Goal: Information Seeking & Learning: Check status

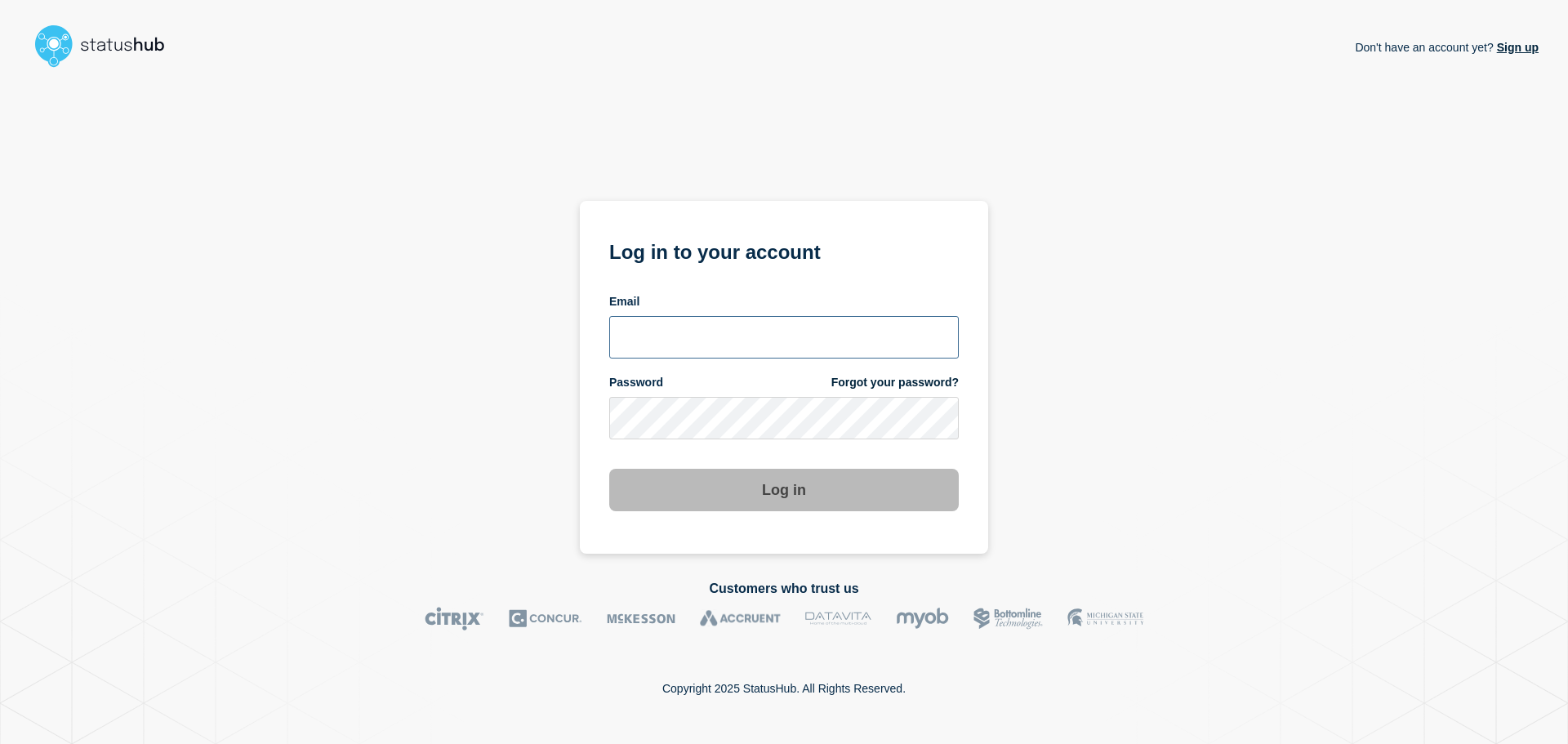
type input "[EMAIL_ADDRESS][DOMAIN_NAME]"
click at [736, 476] on button "Log in" at bounding box center [783, 490] width 349 height 43
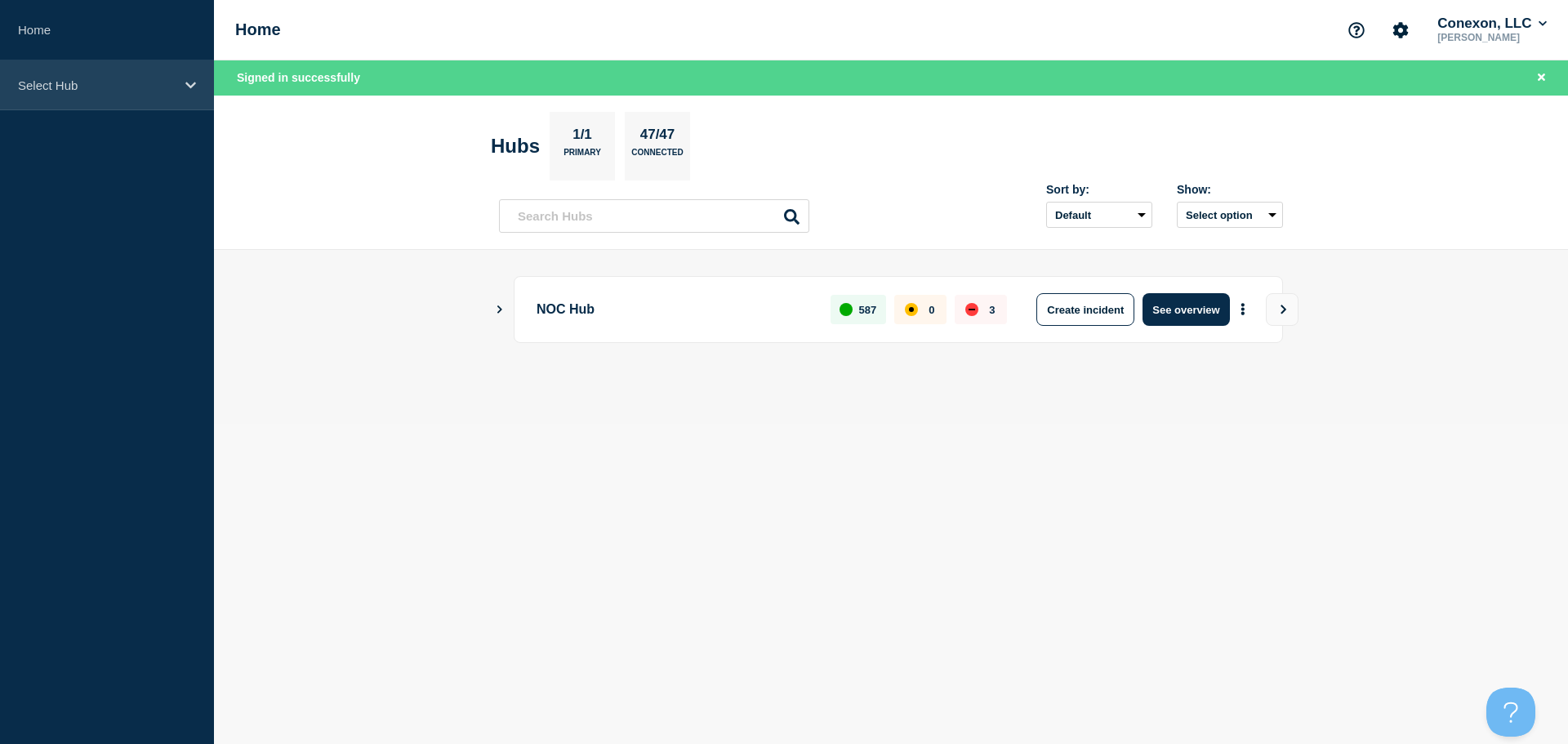
click at [132, 103] on div "Select Hub" at bounding box center [107, 85] width 214 height 49
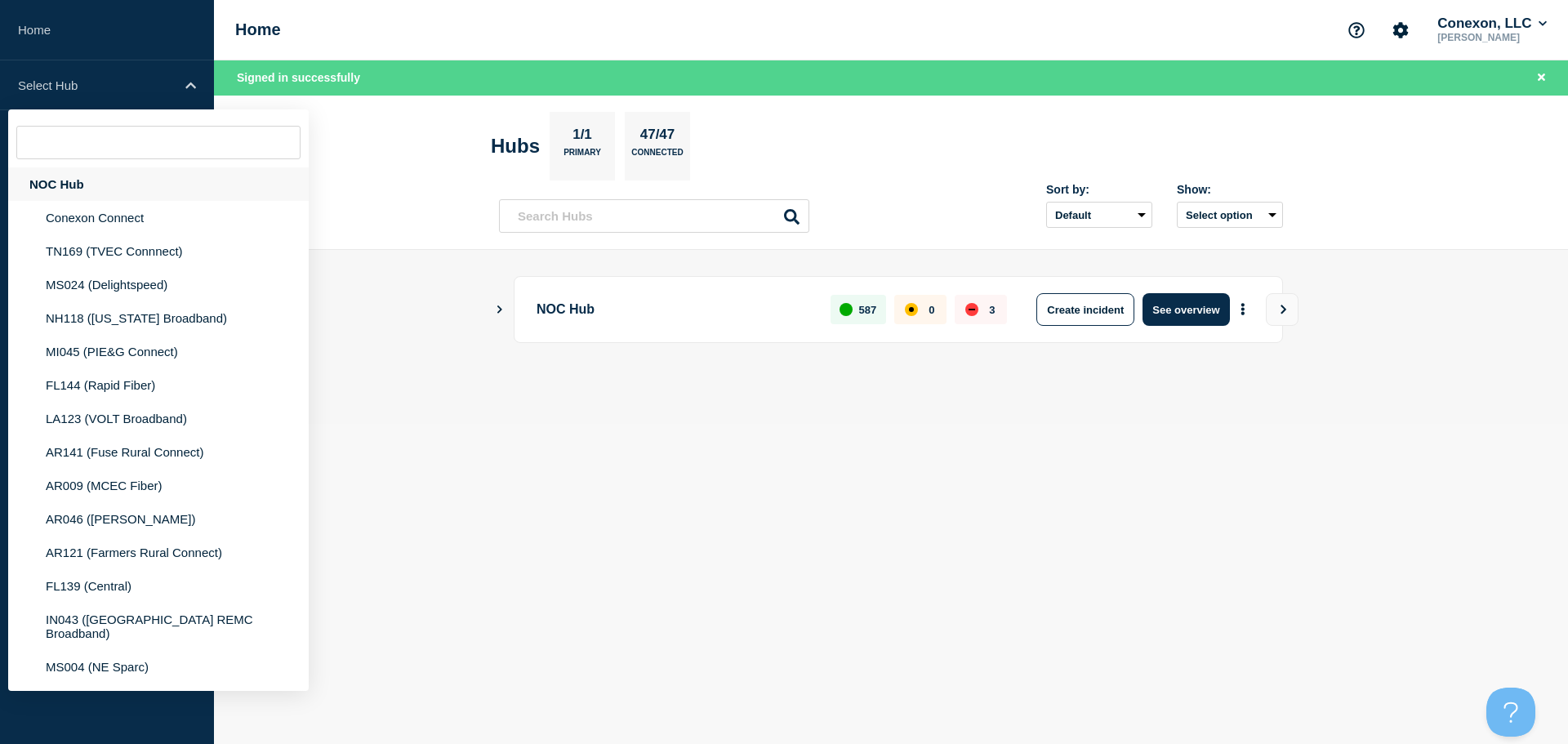
click at [88, 183] on div "NOC Hub" at bounding box center [158, 184] width 301 height 34
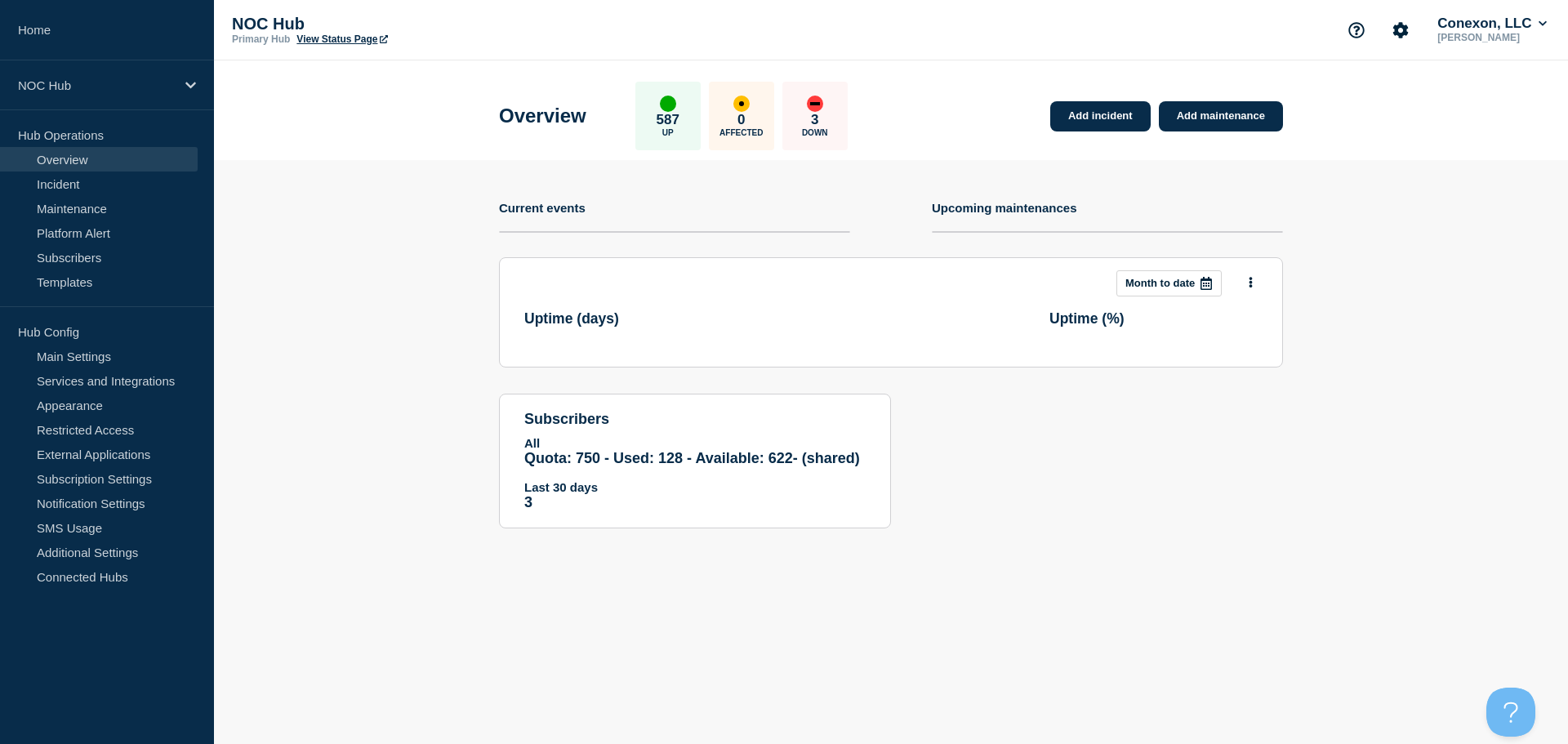
click at [344, 35] on link "View Status Page" at bounding box center [342, 40] width 91 height 12
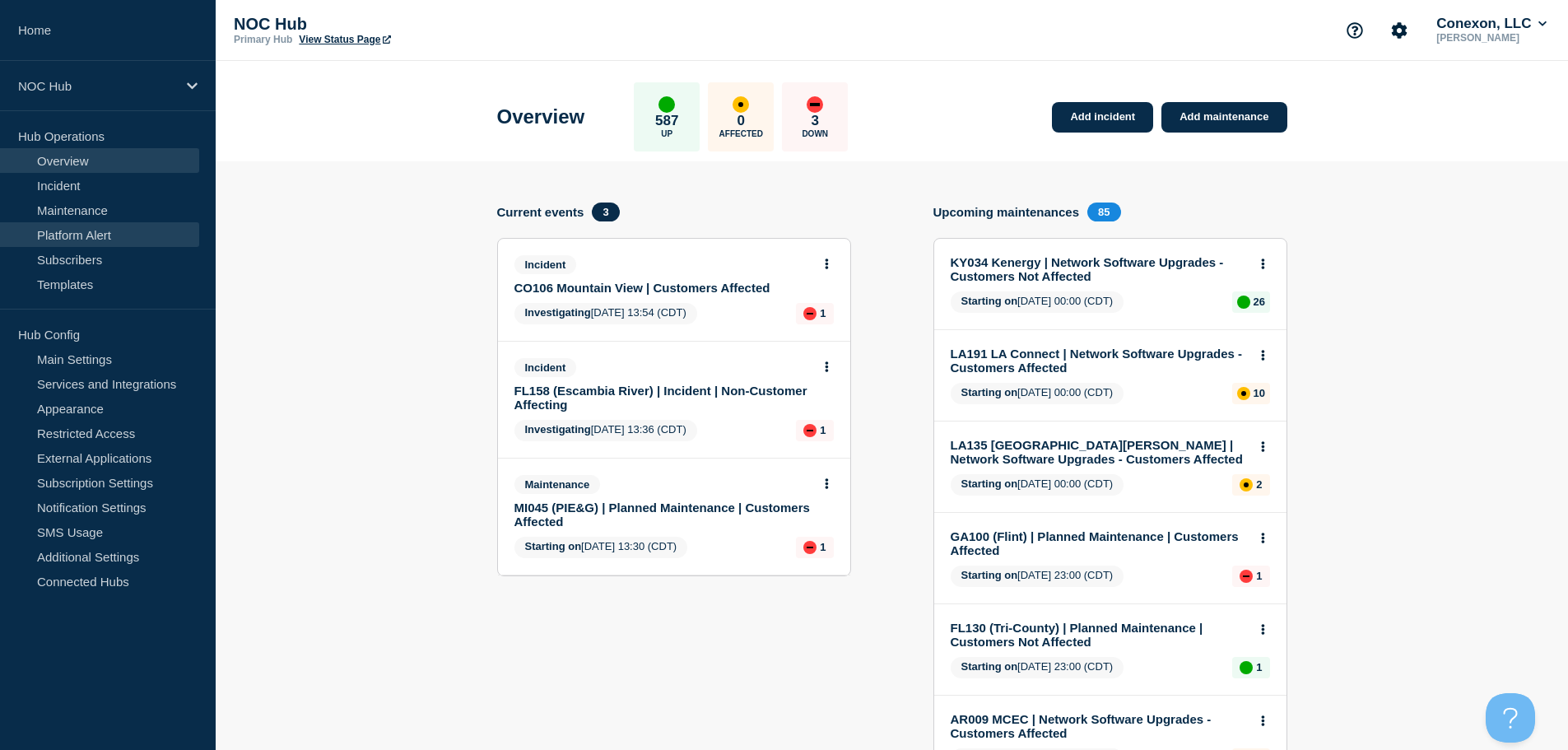
click at [99, 238] on link "Platform Alert" at bounding box center [100, 234] width 199 height 25
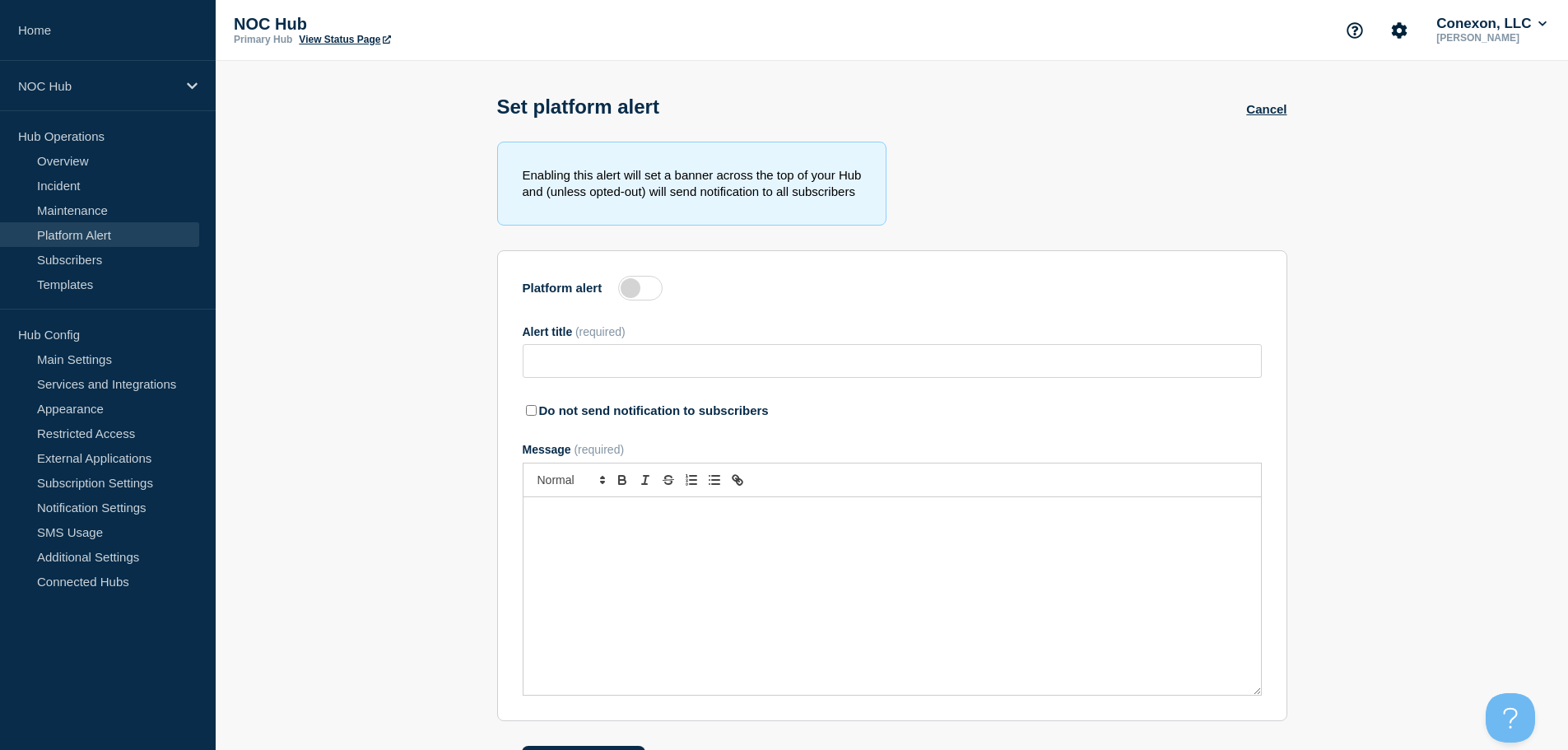
type input "Network Moratorium - Weekend Change Freeze- All September Weekends"
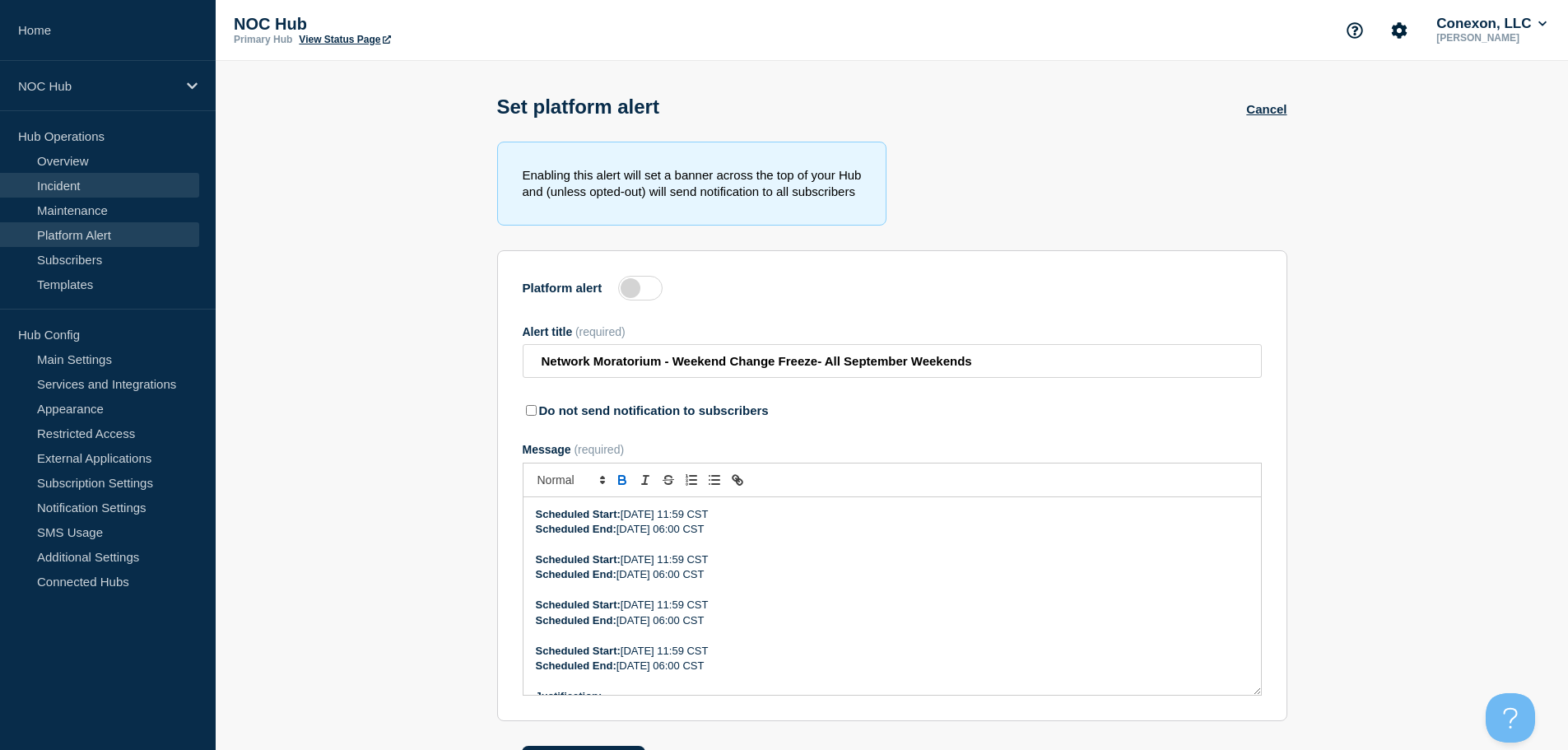
click at [61, 177] on link "Incident" at bounding box center [100, 185] width 199 height 25
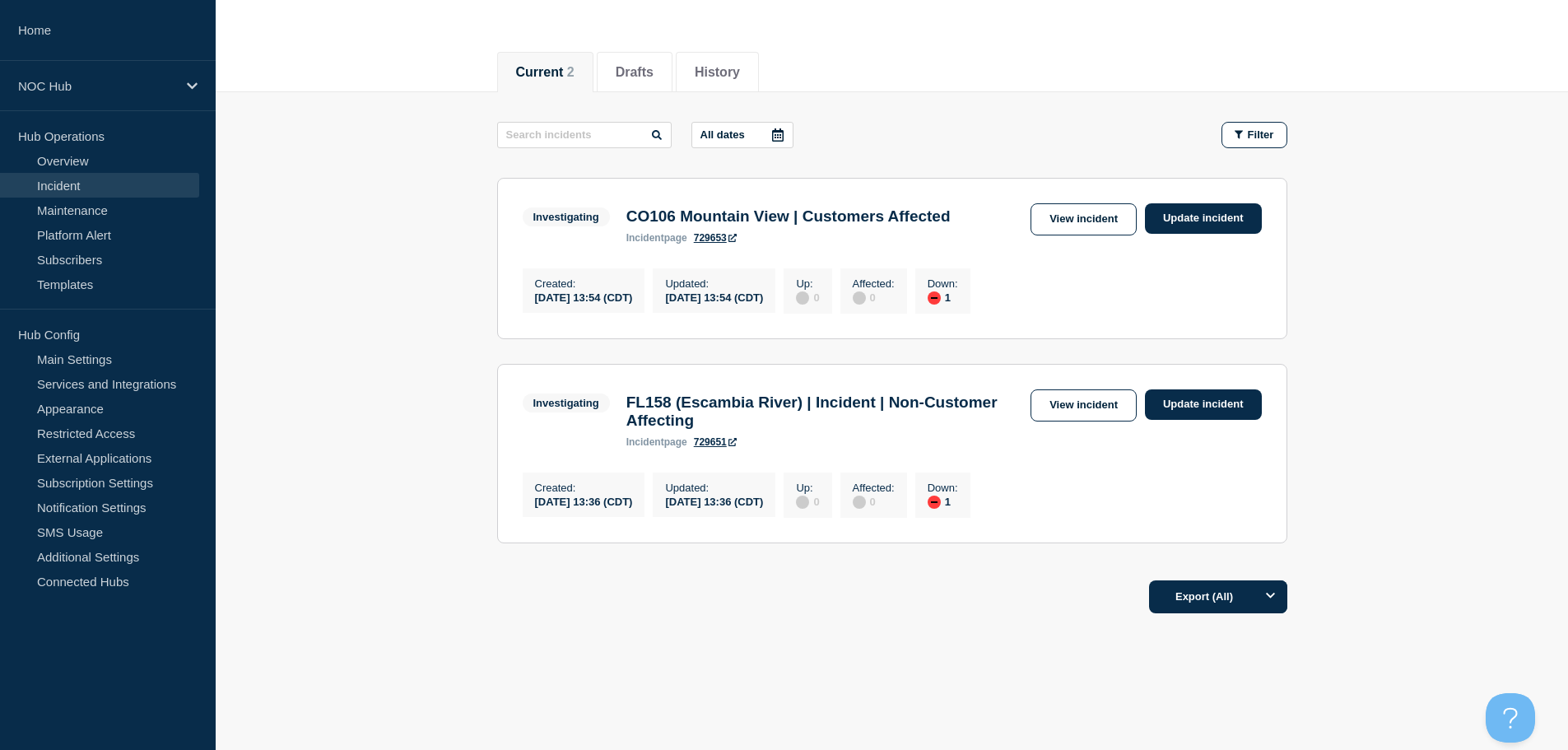
scroll to position [165, 0]
click at [646, 64] on button "Drafts" at bounding box center [634, 71] width 38 height 15
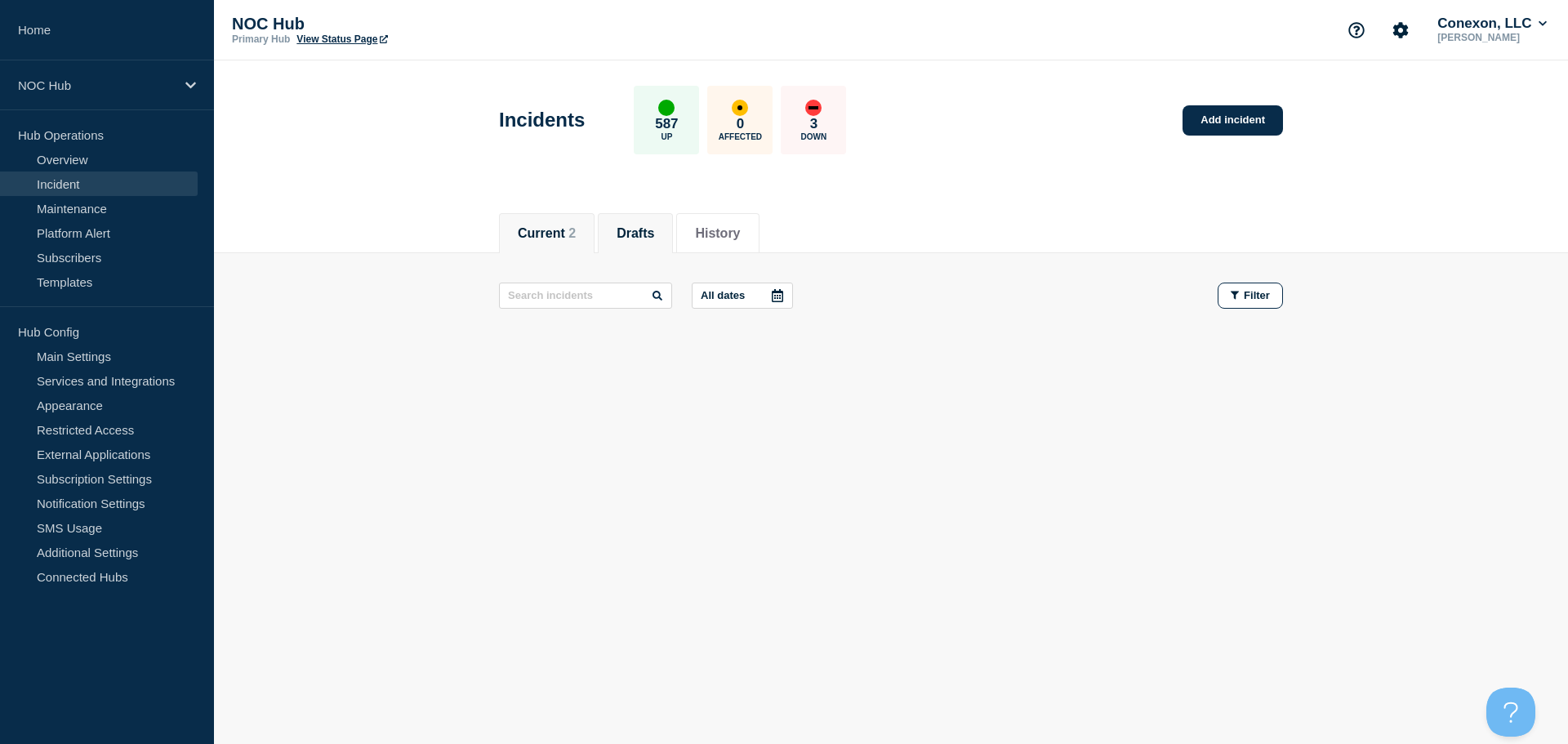
click at [537, 230] on button "Current 2" at bounding box center [546, 233] width 58 height 15
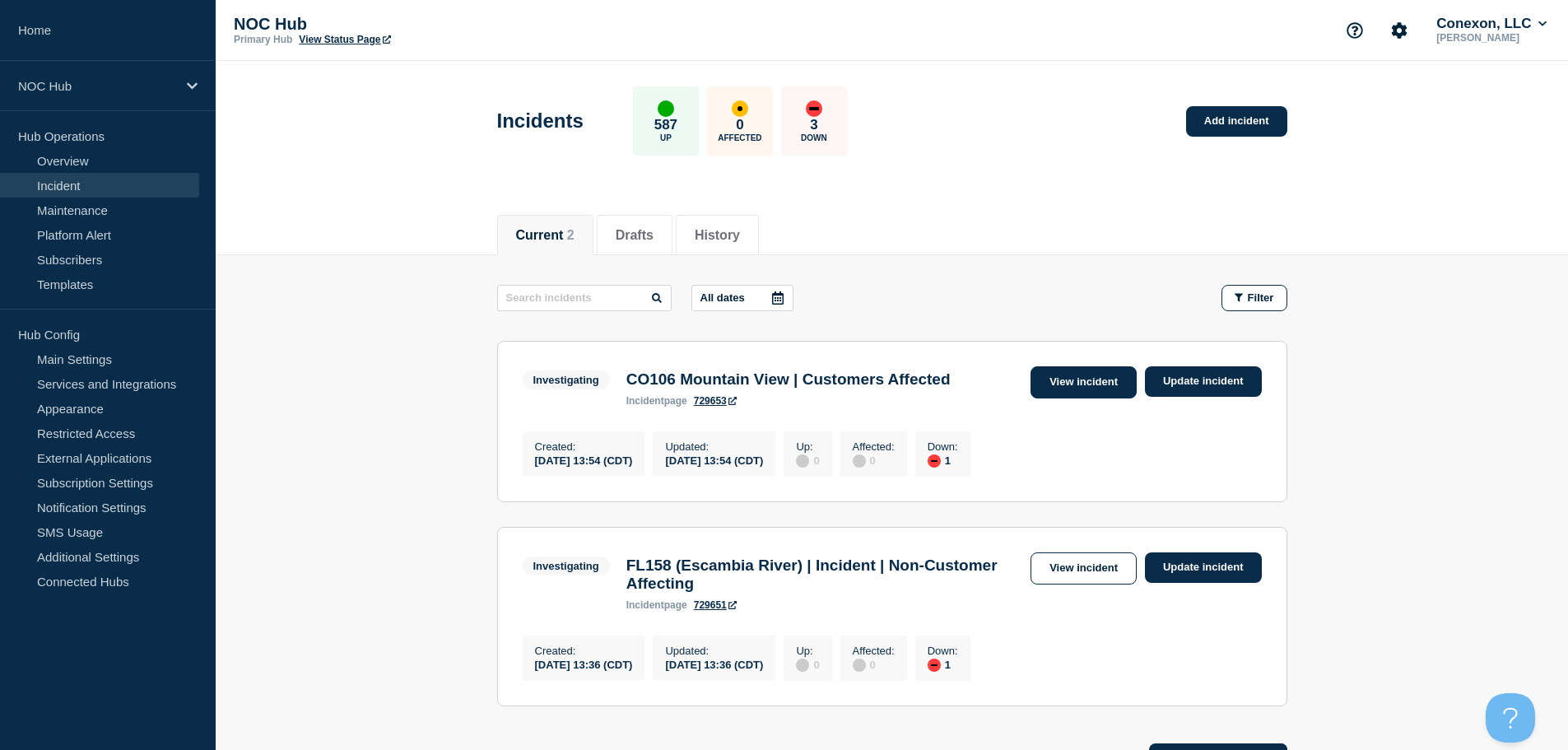
click at [1069, 371] on link "View incident" at bounding box center [1083, 382] width 106 height 32
click at [1060, 572] on link "View incident" at bounding box center [1083, 568] width 106 height 32
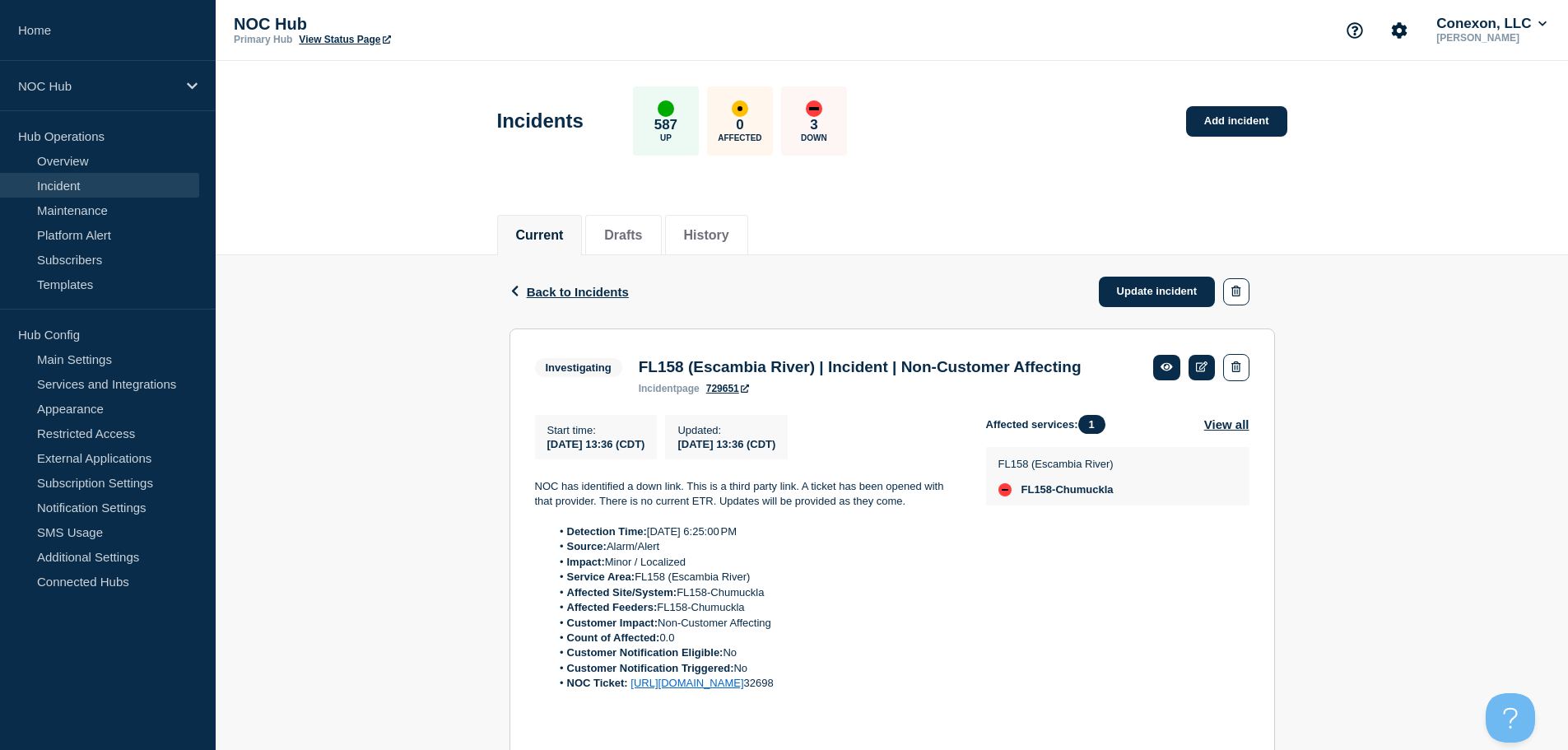
scroll to position [355, 0]
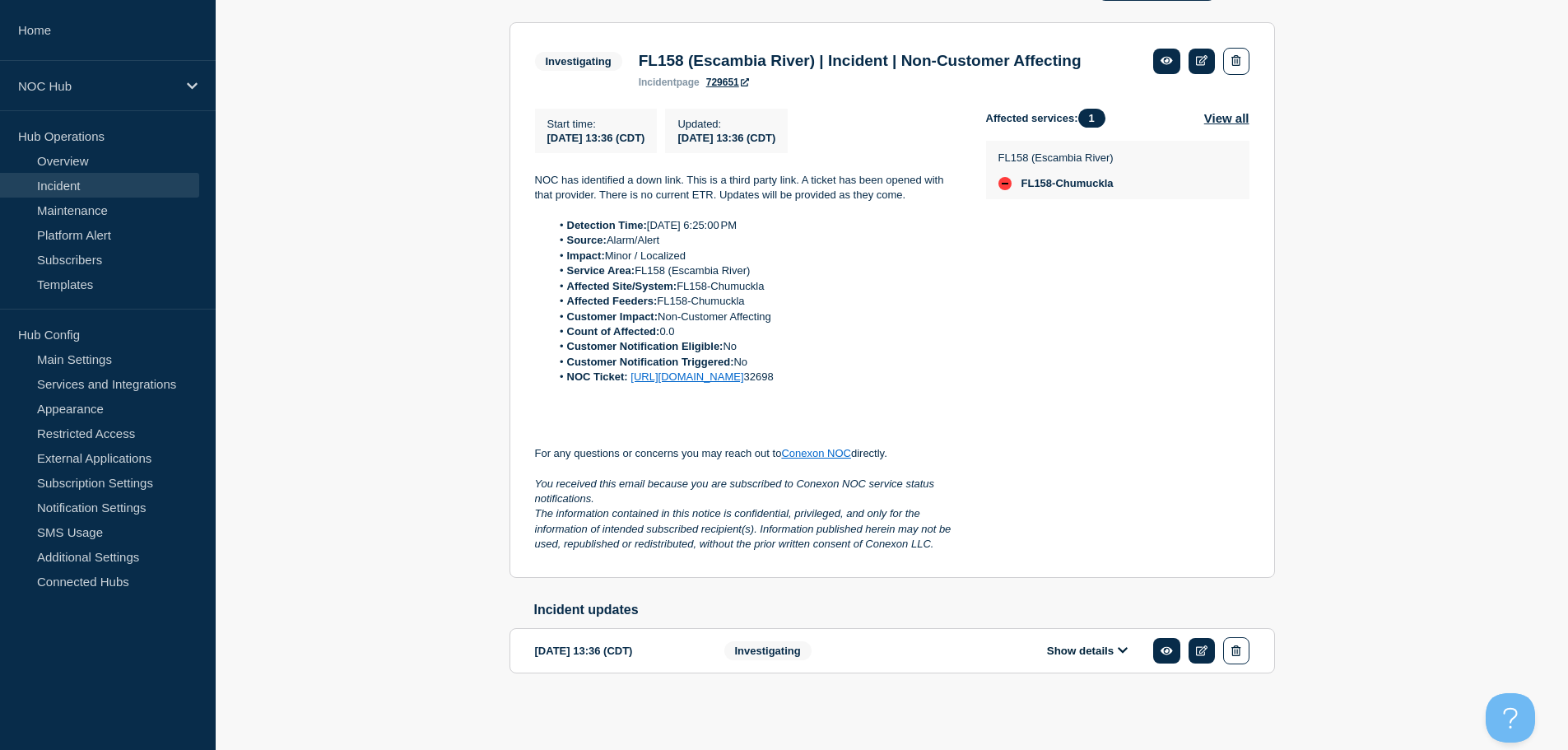
click at [1074, 643] on button "Show details" at bounding box center [1086, 650] width 91 height 14
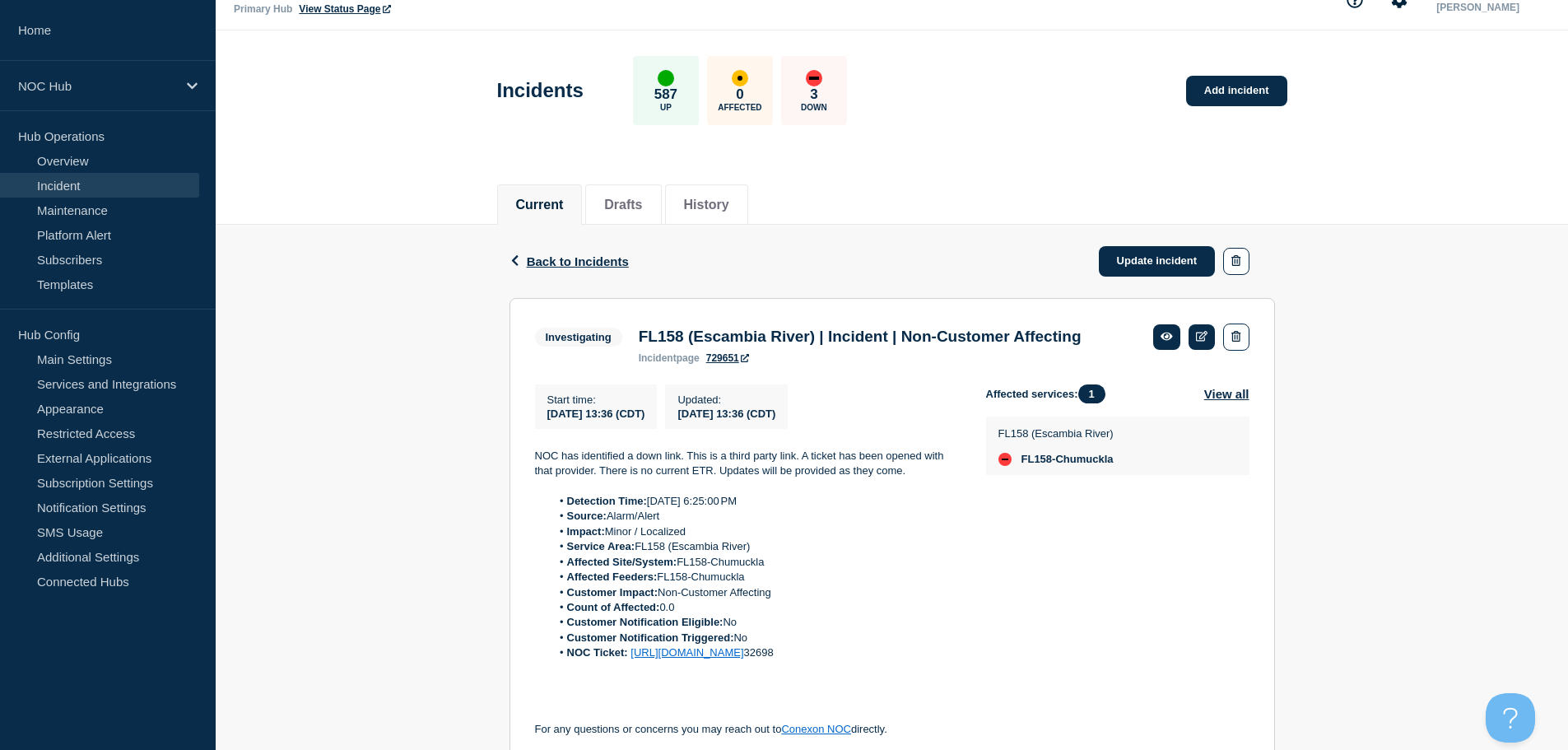
scroll to position [0, 0]
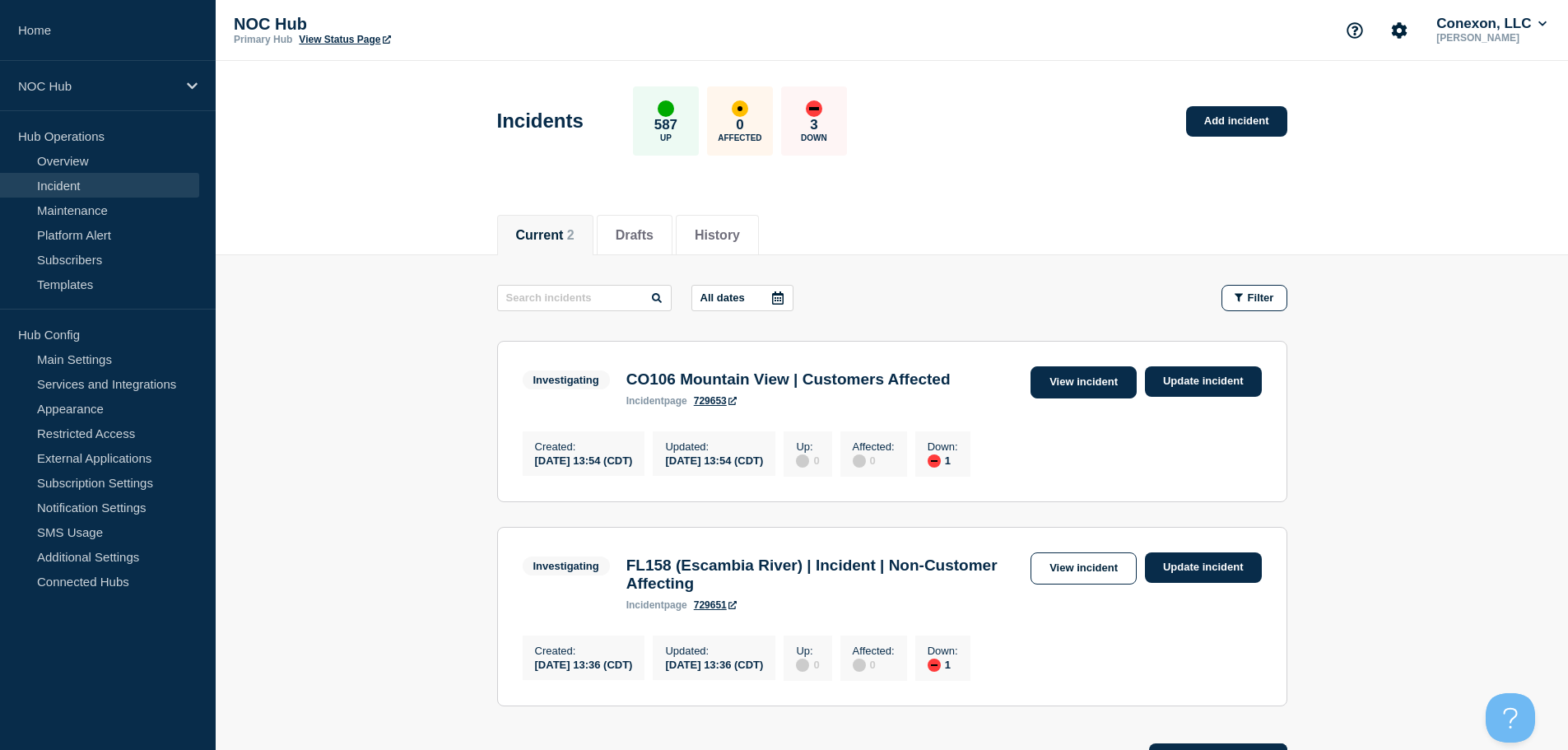
click at [1093, 384] on link "View incident" at bounding box center [1083, 382] width 106 height 32
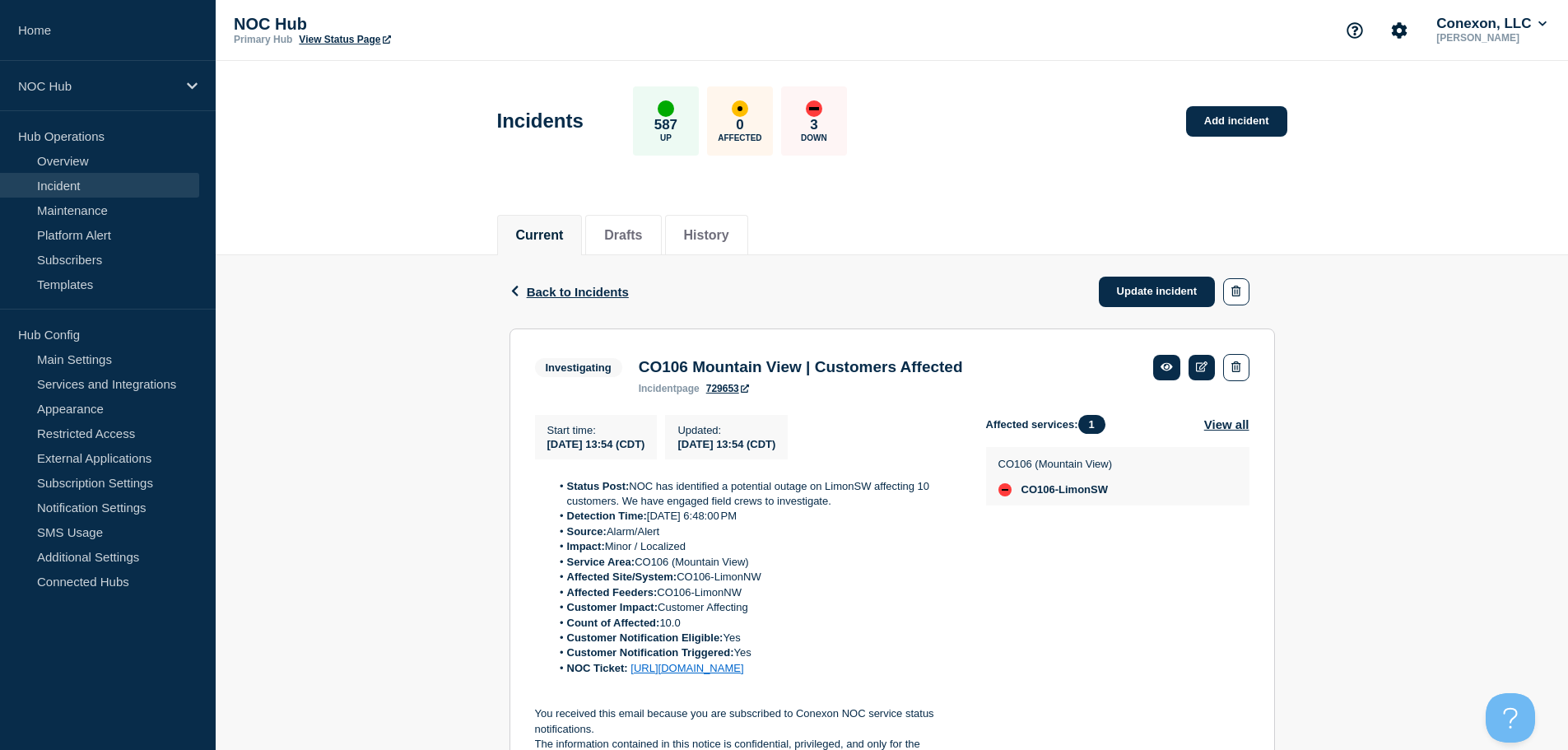
scroll to position [83, 0]
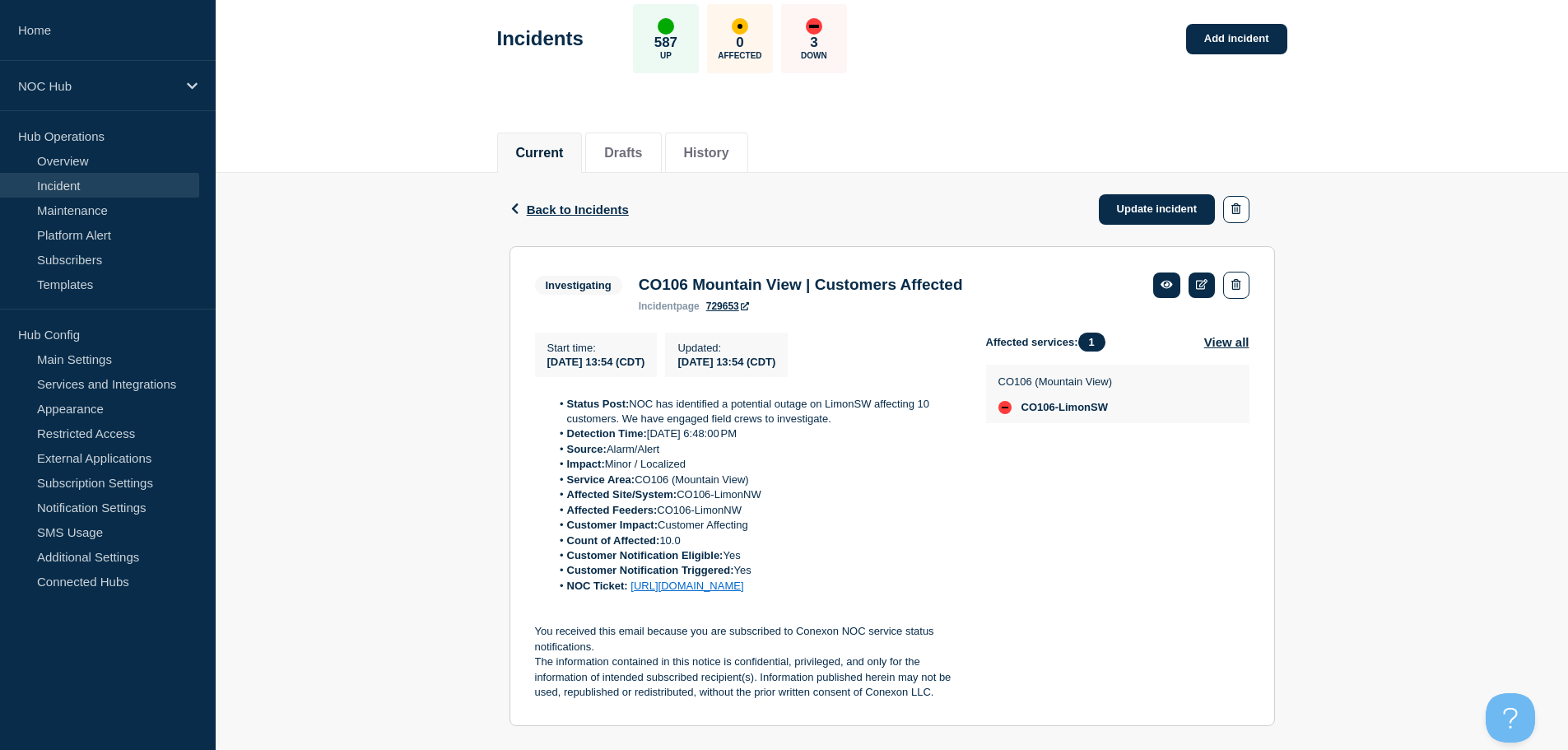
drag, startPoint x: 347, startPoint y: 561, endPoint x: 327, endPoint y: 575, distance: 24.4
click at [347, 561] on div "Back Back to Incidents Update incident Investigating CO106 Mountain View | Cust…" at bounding box center [891, 461] width 1352 height 577
click at [129, 174] on link "Incident" at bounding box center [100, 185] width 199 height 25
